Goal: Task Accomplishment & Management: Manage account settings

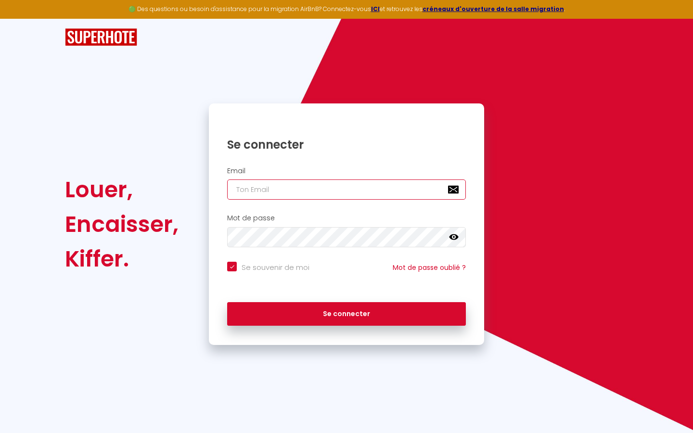
type input "s"
checkbox input "true"
type input "su"
checkbox input "true"
type input "sup"
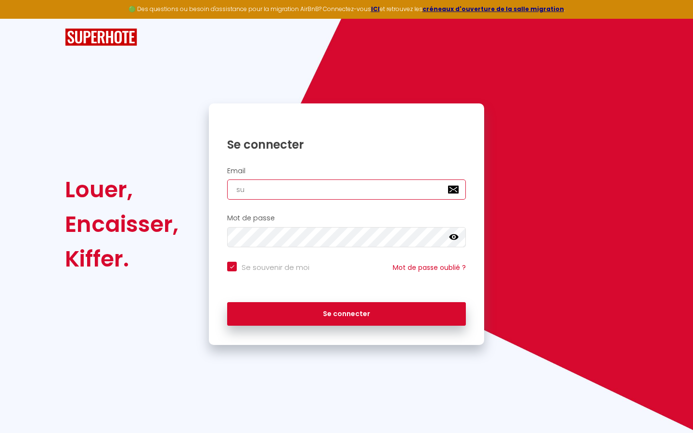
checkbox input "true"
type input "supe"
checkbox input "true"
type input "super"
checkbox input "true"
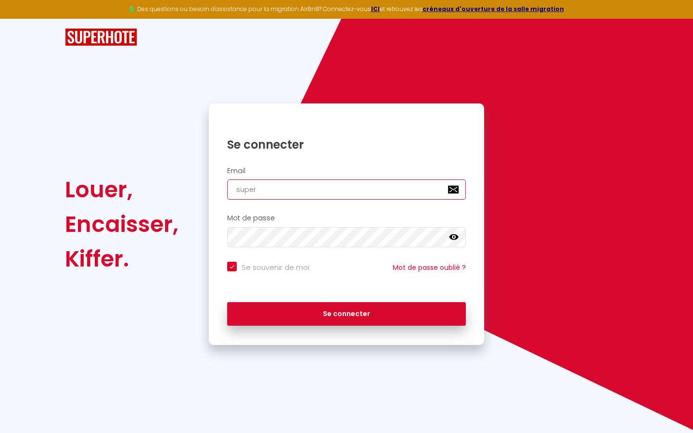
type input "superb"
checkbox input "true"
type input "superbo"
checkbox input "true"
type input "superbor"
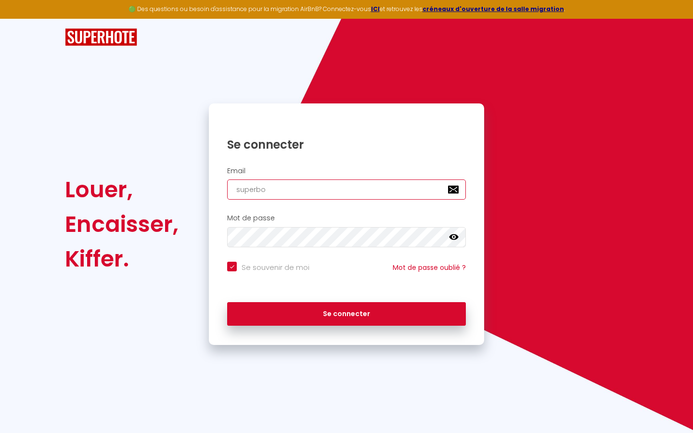
checkbox input "true"
type input "superbord"
checkbox input "true"
type input "superborde"
checkbox input "true"
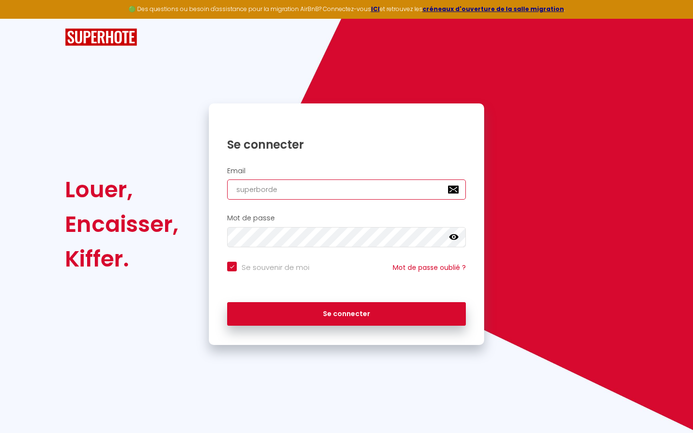
type input "superbordea"
checkbox input "true"
type input "superbordeau"
checkbox input "true"
type input "superbordeaux"
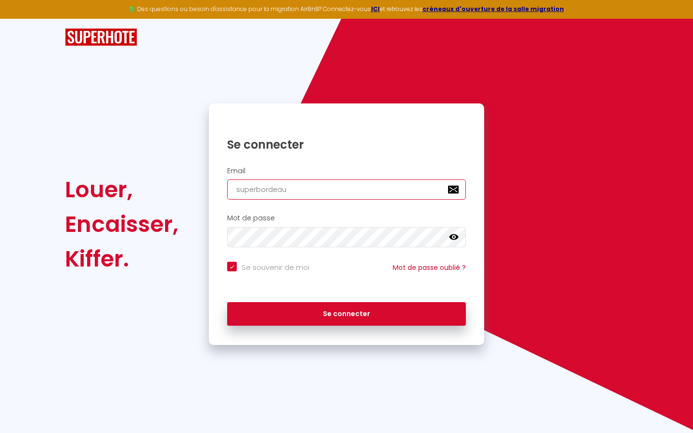
checkbox input "true"
type input "superbordeaux@"
checkbox input "true"
type input "superbordeaux@g"
checkbox input "true"
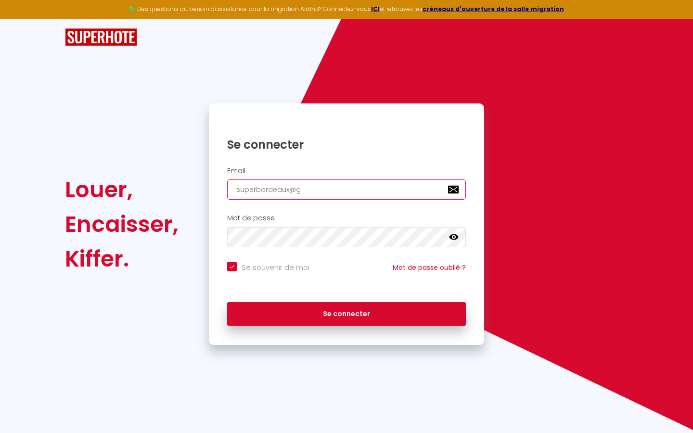
type input "superbordeaux@gm"
checkbox input "true"
type input "superbordeaux@gma"
checkbox input "true"
type input "superbordeaux@gmai"
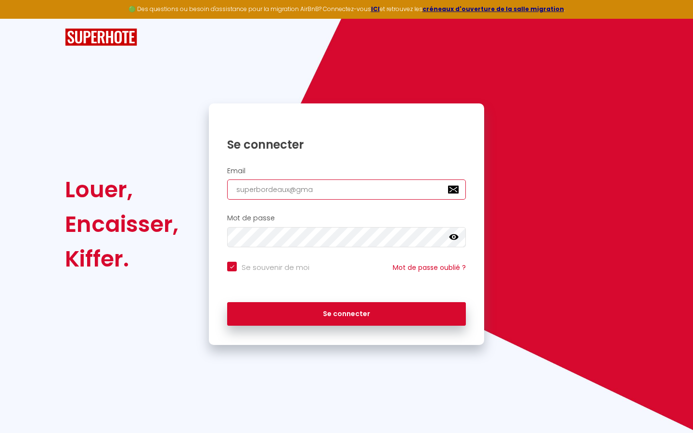
checkbox input "true"
type input "[EMAIL_ADDRESS]"
checkbox input "true"
type input "[EMAIL_ADDRESS]."
checkbox input "true"
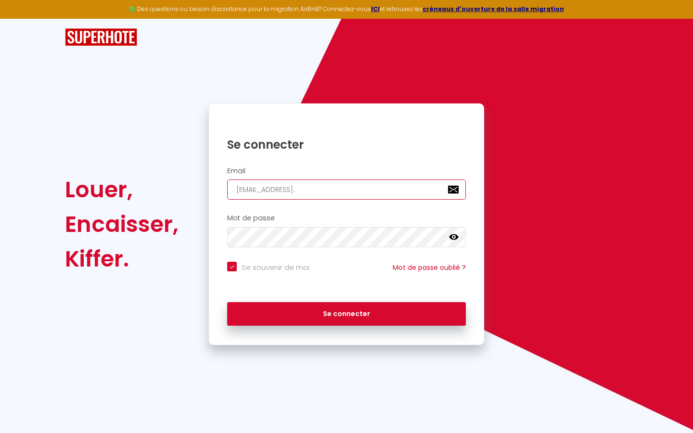
type input "superbordeaux@gmail.c"
checkbox input "true"
type input "[EMAIL_ADDRESS][DOMAIN_NAME]"
checkbox input "true"
type input "[EMAIL_ADDRESS][DOMAIN_NAME]"
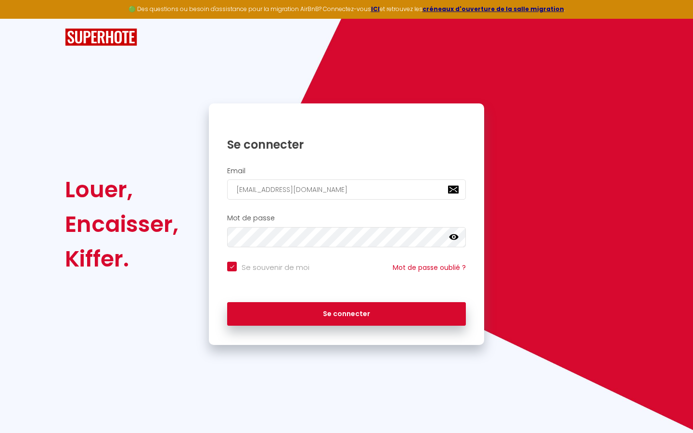
checkbox input "true"
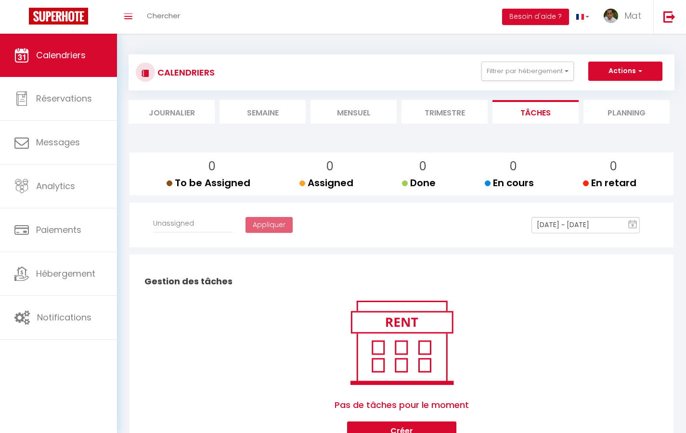
select select
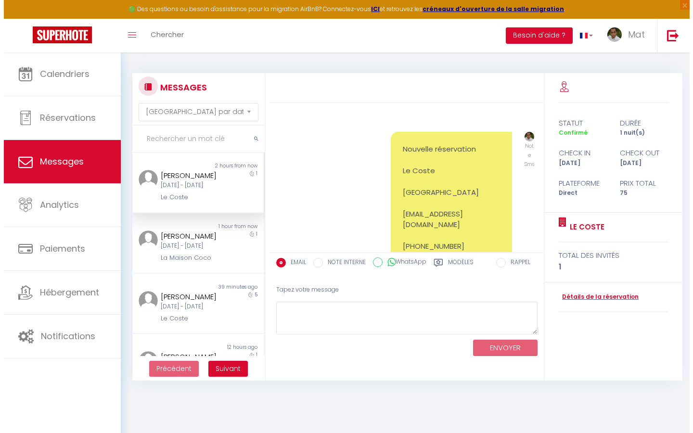
scroll to position [6833, 0]
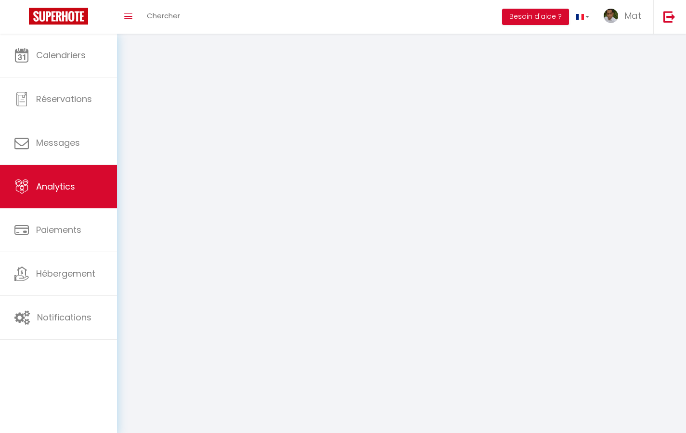
select select "2025"
select select "9"
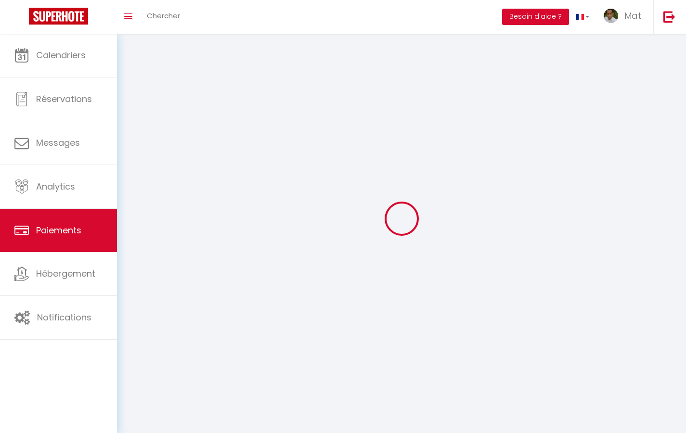
select select "2"
select select "0"
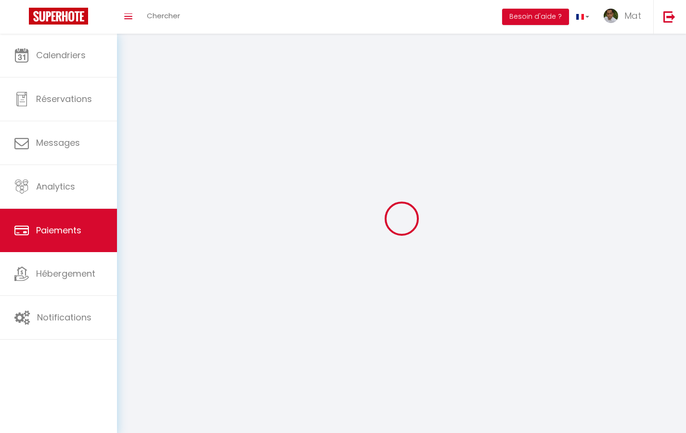
select select "0"
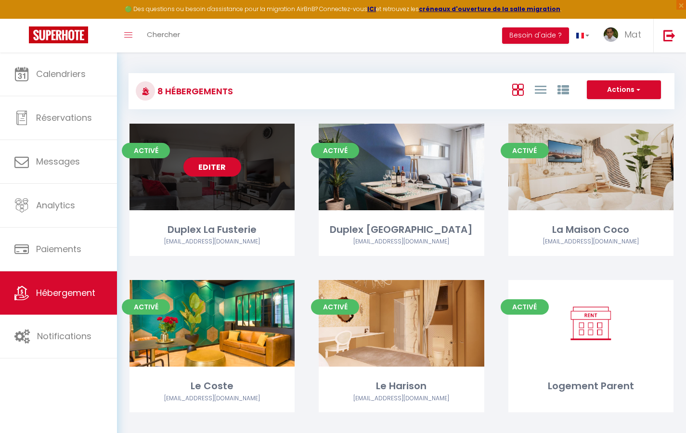
select select "3"
select select "2"
select select "1"
select select
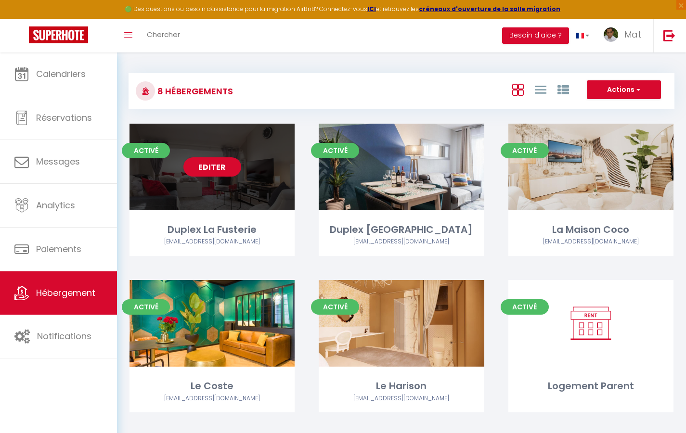
select select "28"
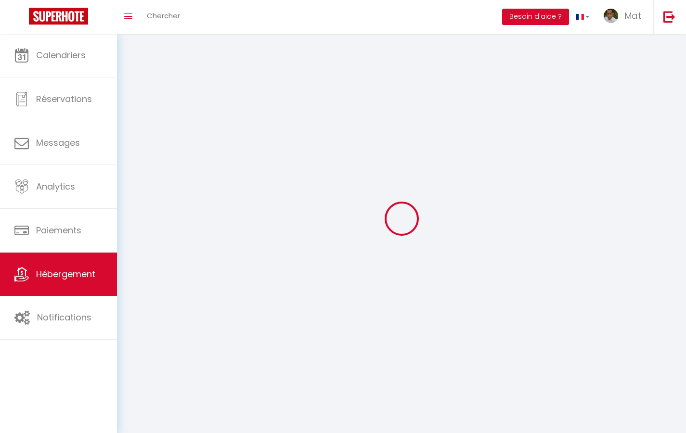
select select
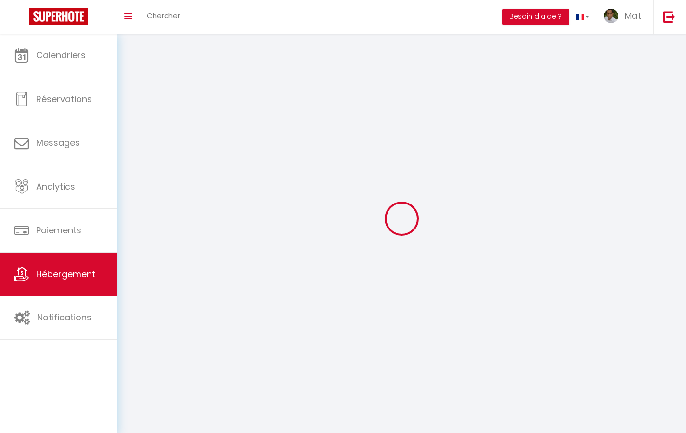
select select
checkbox input "false"
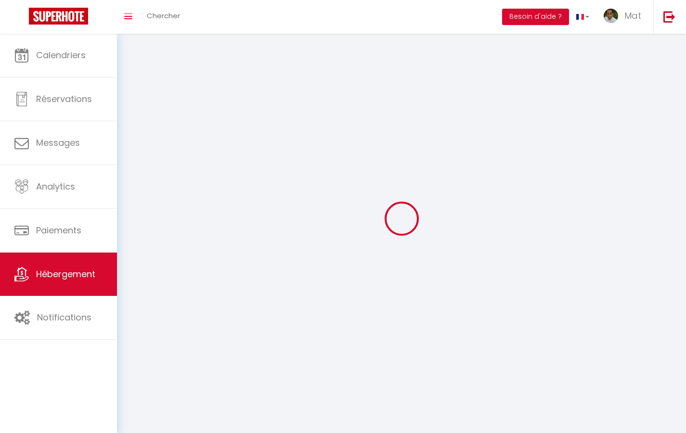
select select
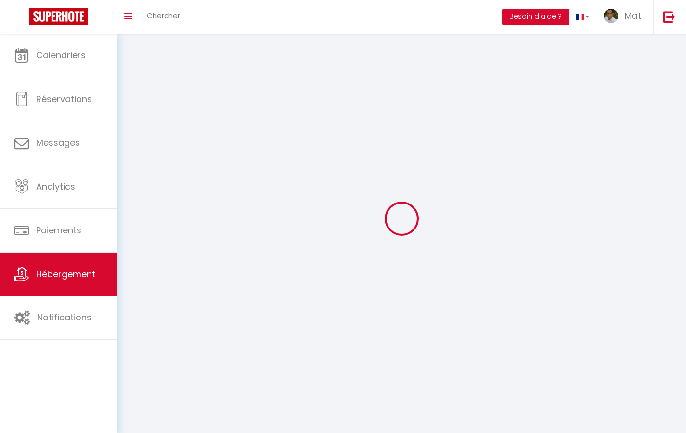
select select
checkbox input "false"
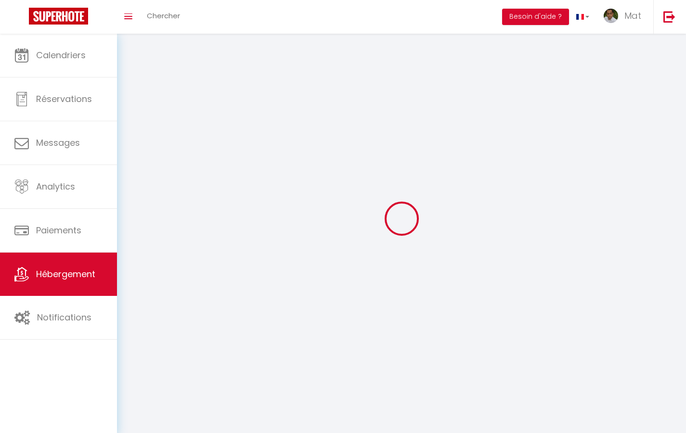
checkbox input "false"
select select
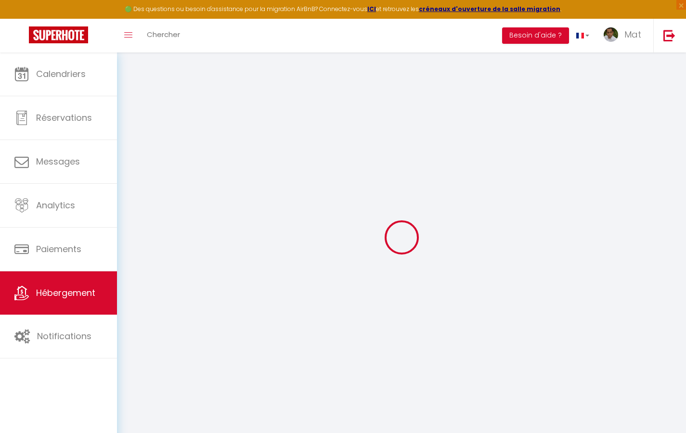
select select
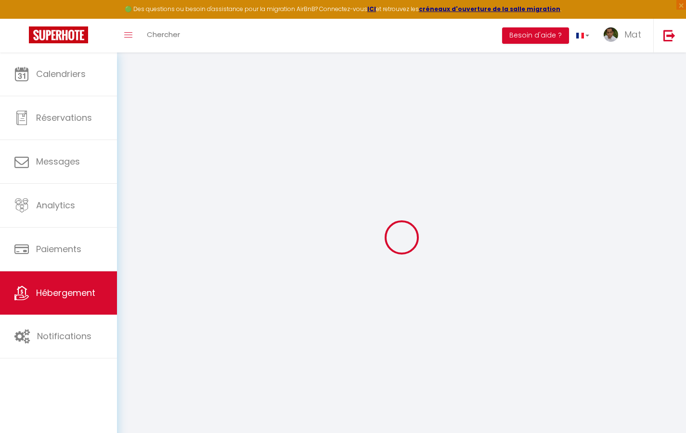
select select
checkbox input "false"
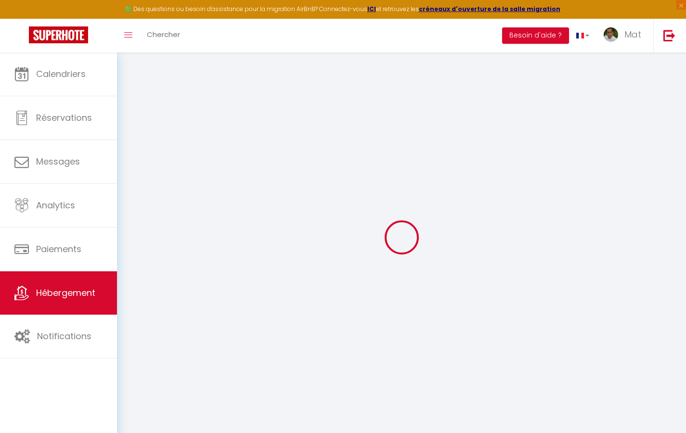
select select
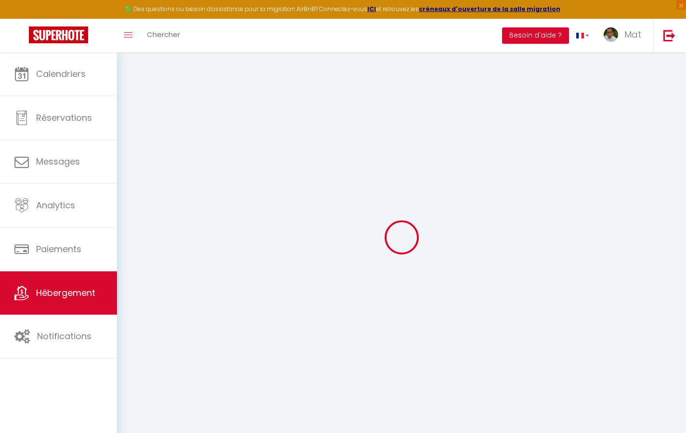
select select
checkbox input "false"
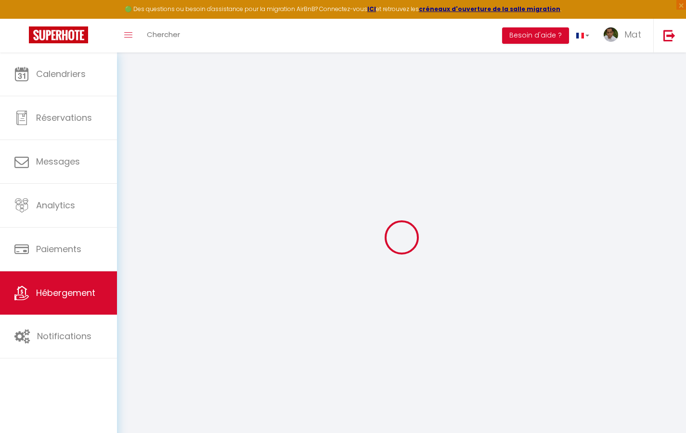
checkbox input "false"
select select
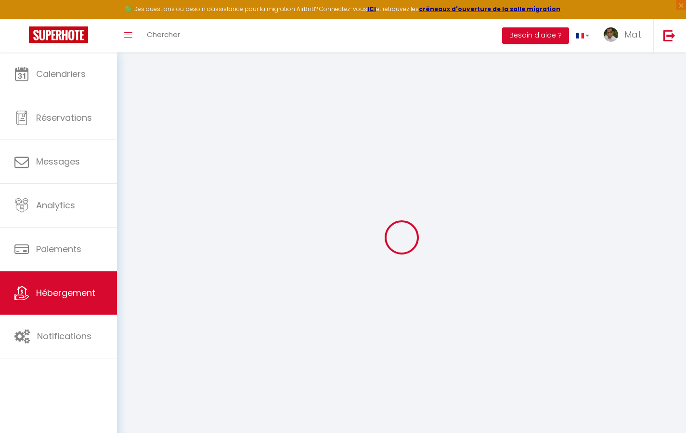
select select
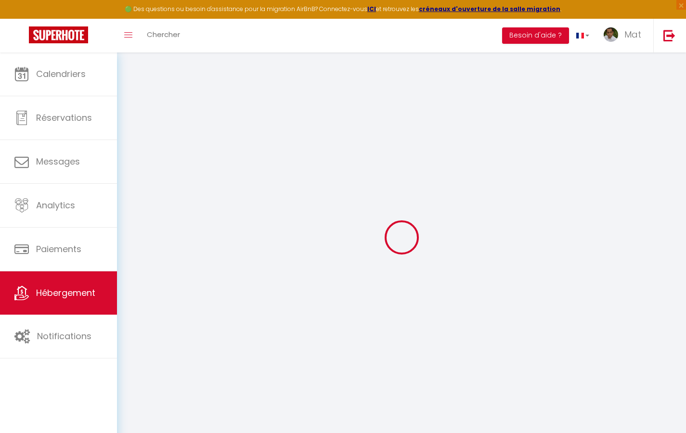
checkbox input "false"
select select
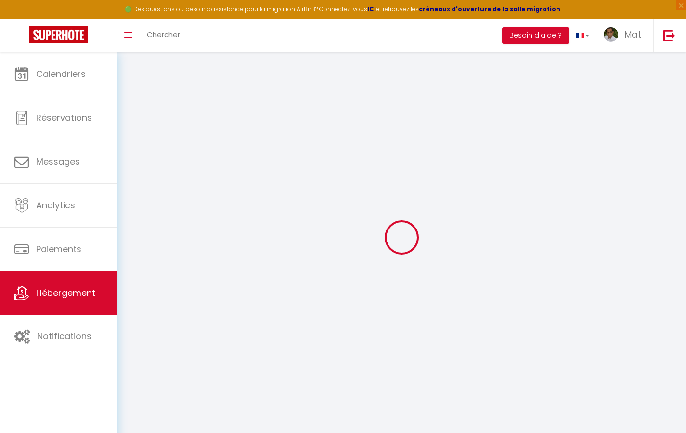
select select
type input "Duplex La Fusterie"
type input "IMMO"
type input "MRA"
type input "[STREET_ADDRESS]"
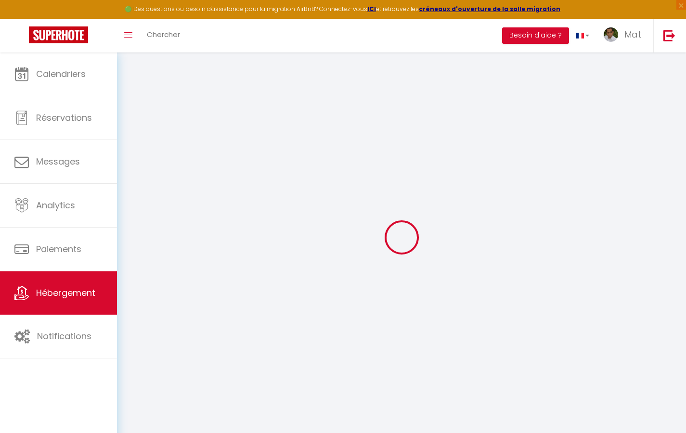
type input "33800"
type input "[GEOGRAPHIC_DATA]"
select select "6"
type input "35"
type input "20"
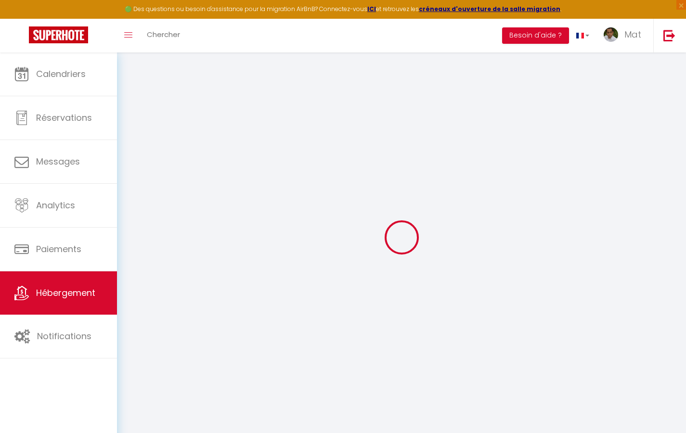
type input "30"
type input "1.65"
type input "200"
select select
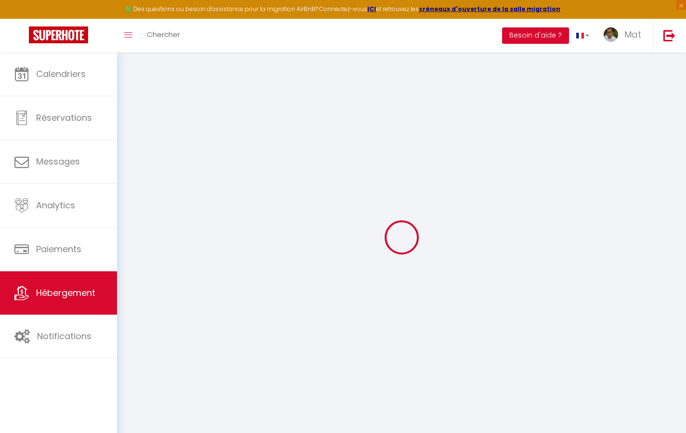
select select
type input "[STREET_ADDRESS]"
type input "33800"
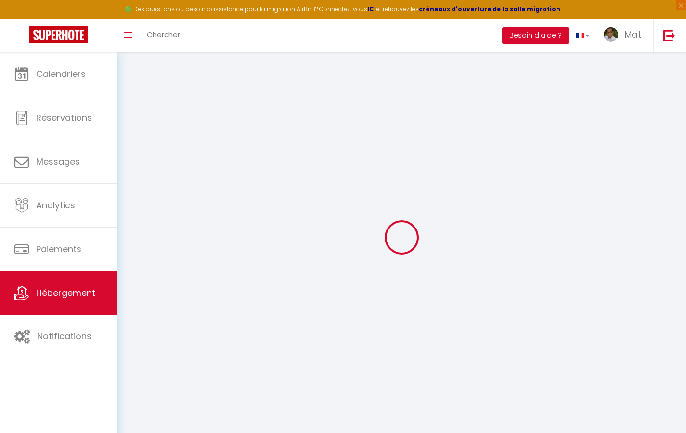
type input "[GEOGRAPHIC_DATA]"
type input "[EMAIL_ADDRESS][DOMAIN_NAME]"
select select "742"
checkbox input "true"
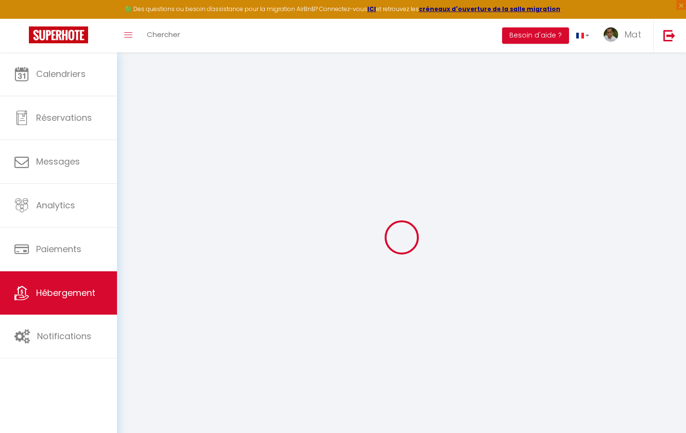
checkbox input "true"
checkbox input "false"
type input "10"
type input "50"
type input "0"
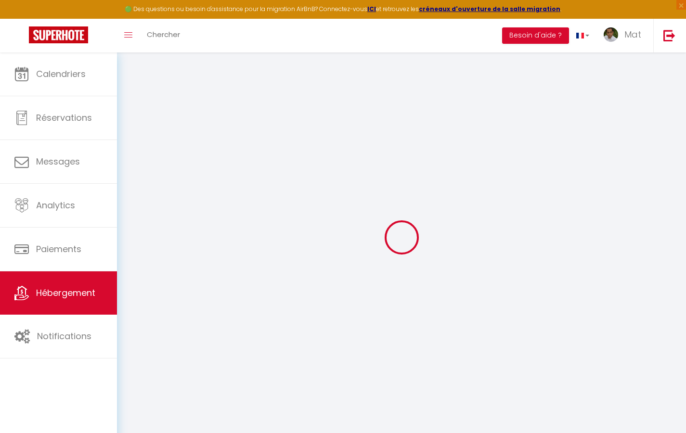
type input "0"
select select "2365"
select select
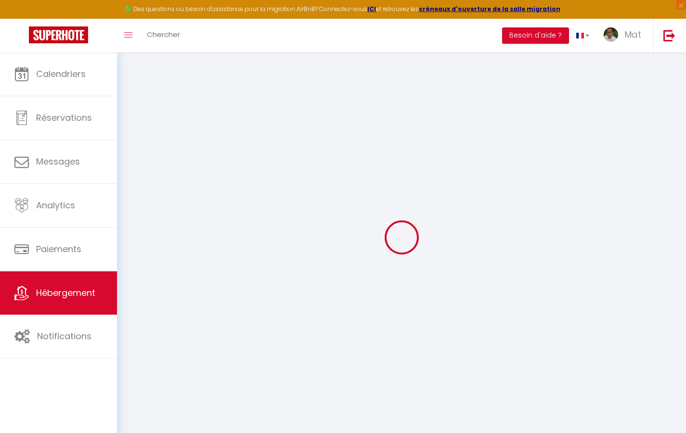
select select
checkbox input "true"
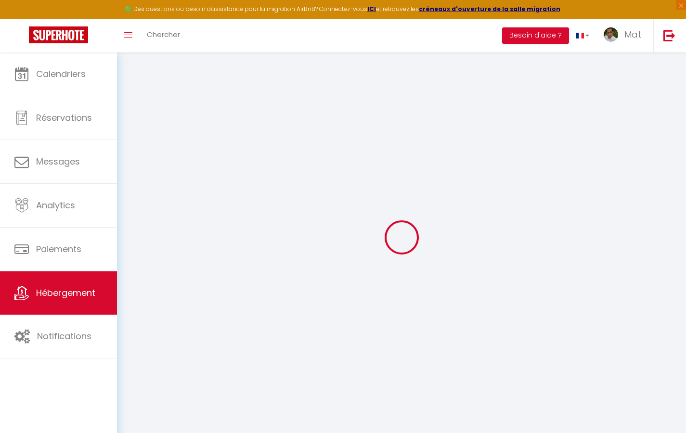
checkbox input "true"
checkbox input "false"
select select
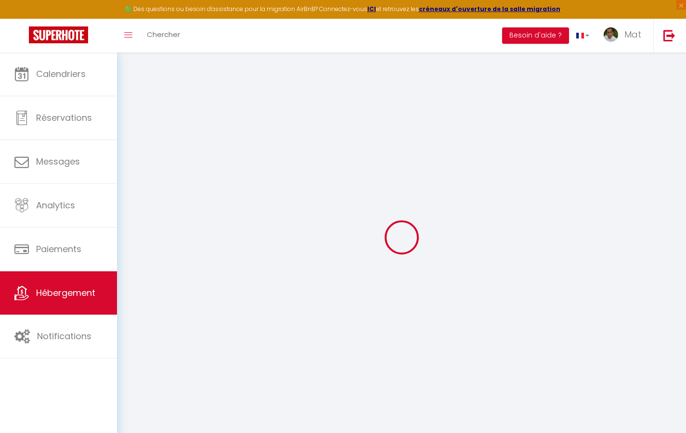
select select
checkbox input "true"
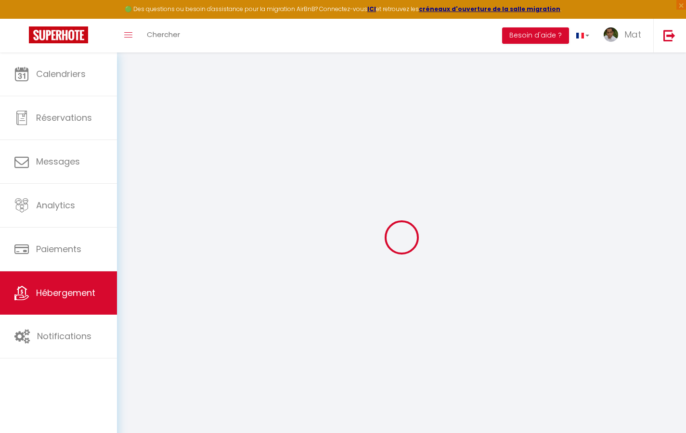
checkbox input "true"
checkbox input "false"
checkbox input "true"
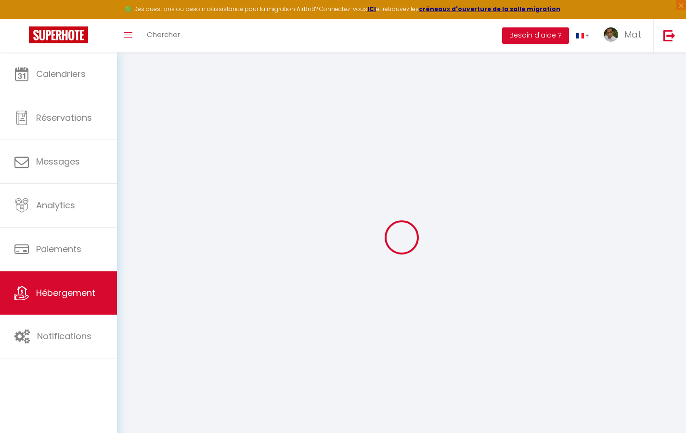
checkbox input "false"
select select "17:00"
select select "23:30"
select select "10:00"
select select "30"
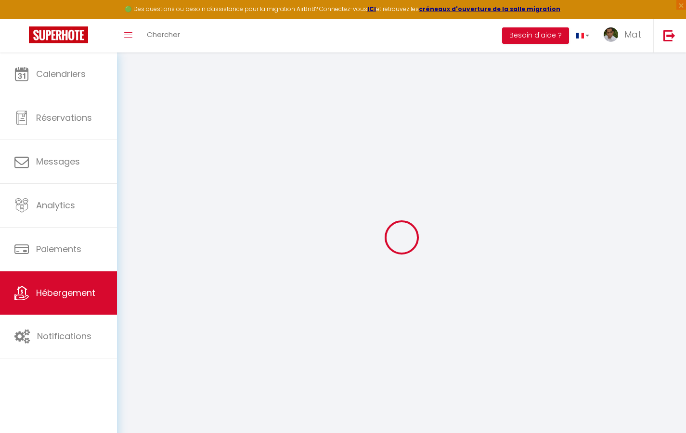
select select "120"
checkbox input "true"
checkbox input "false"
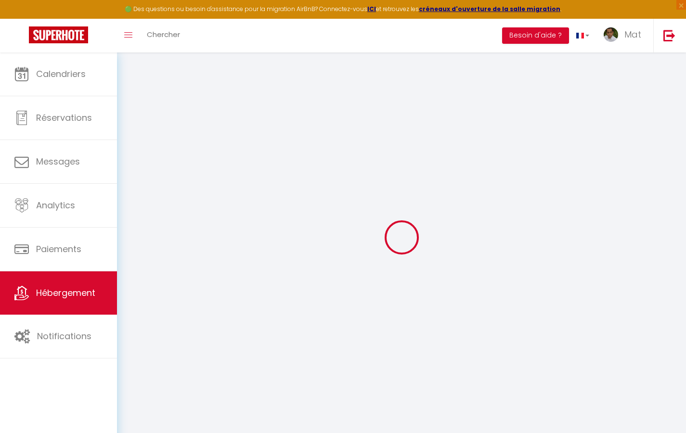
checkbox input "true"
checkbox input "false"
